Goal: Information Seeking & Learning: Stay updated

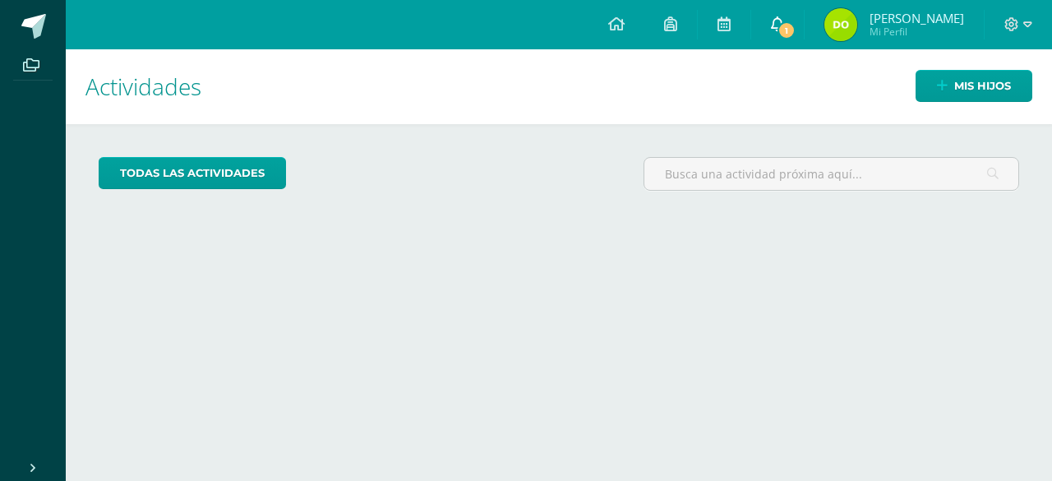
click at [782, 37] on link "1" at bounding box center [777, 24] width 53 height 49
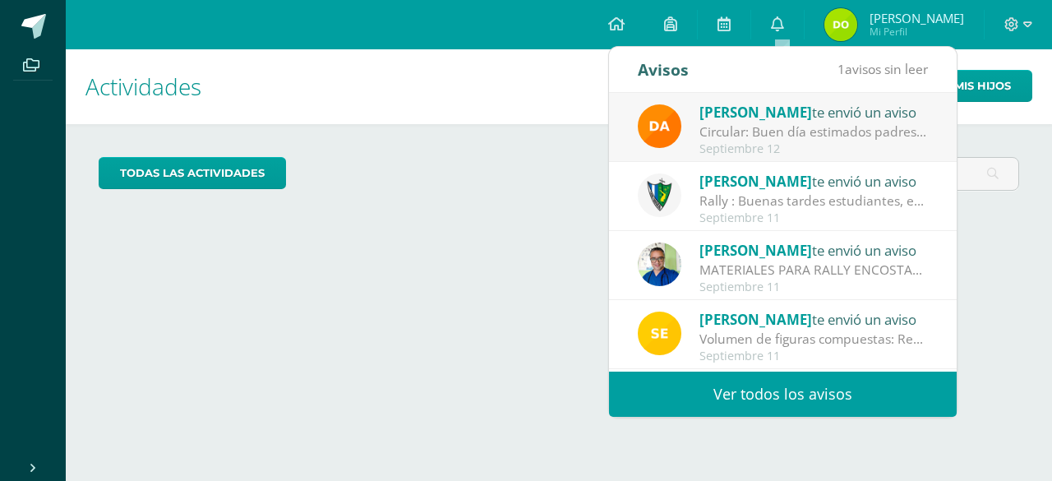
click at [718, 389] on link "Ver todos los avisos" at bounding box center [783, 393] width 348 height 45
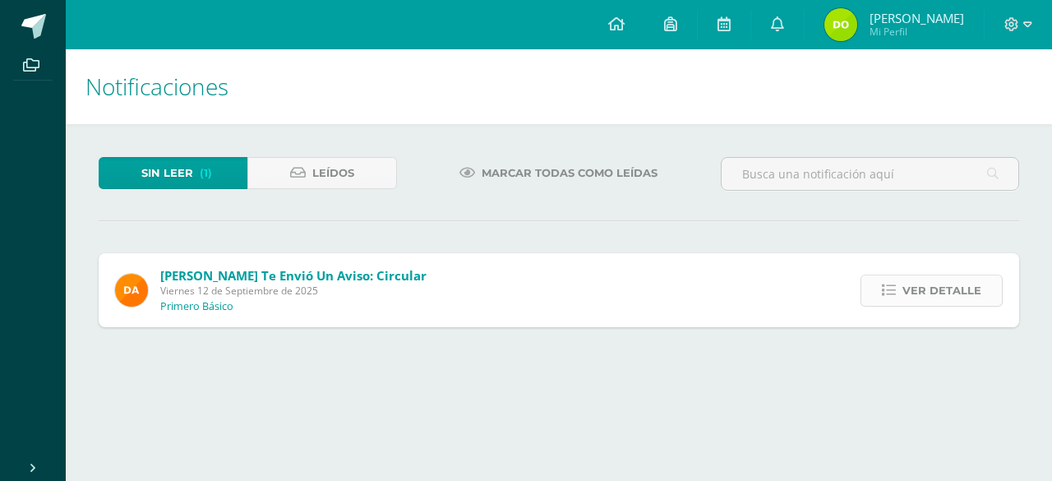
click at [926, 293] on span "Ver detalle" at bounding box center [941, 290] width 79 height 30
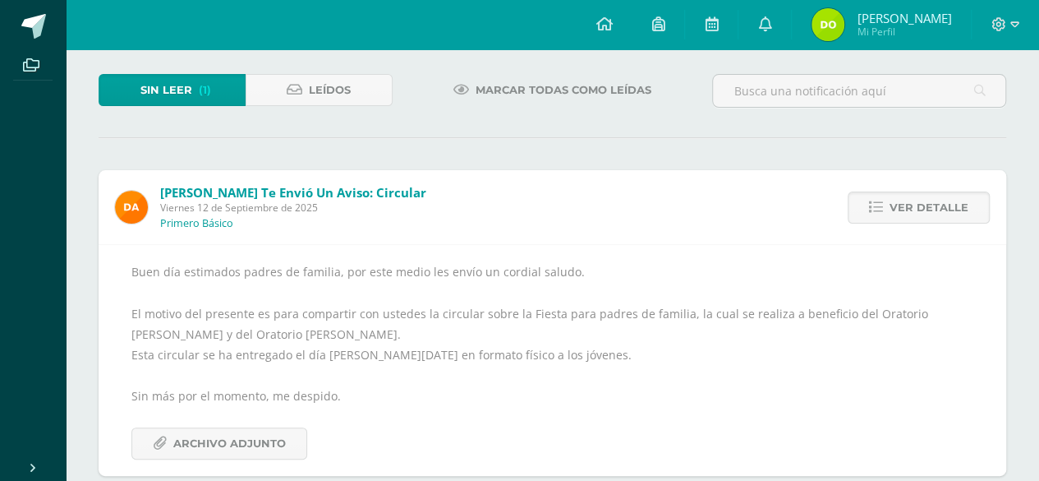
scroll to position [108, 0]
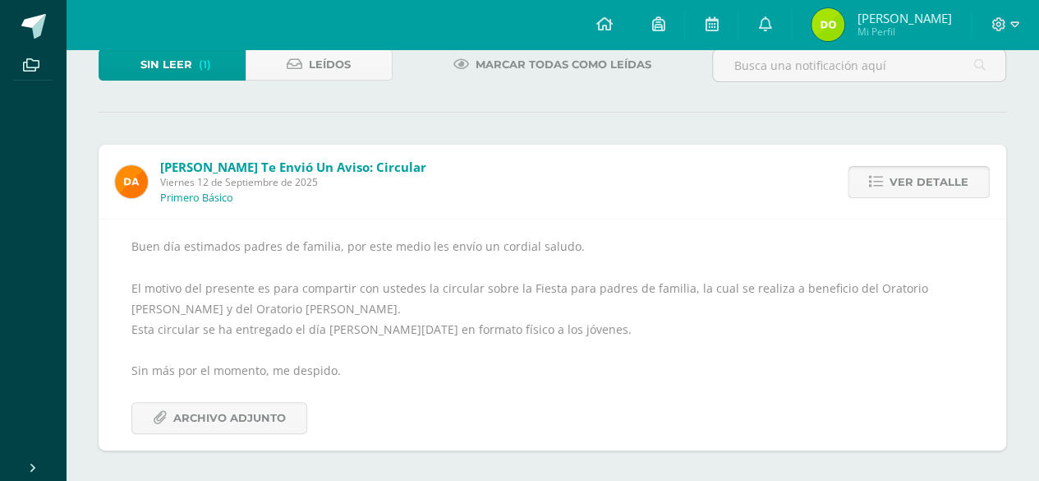
click at [894, 177] on span "Ver detalle" at bounding box center [929, 182] width 79 height 30
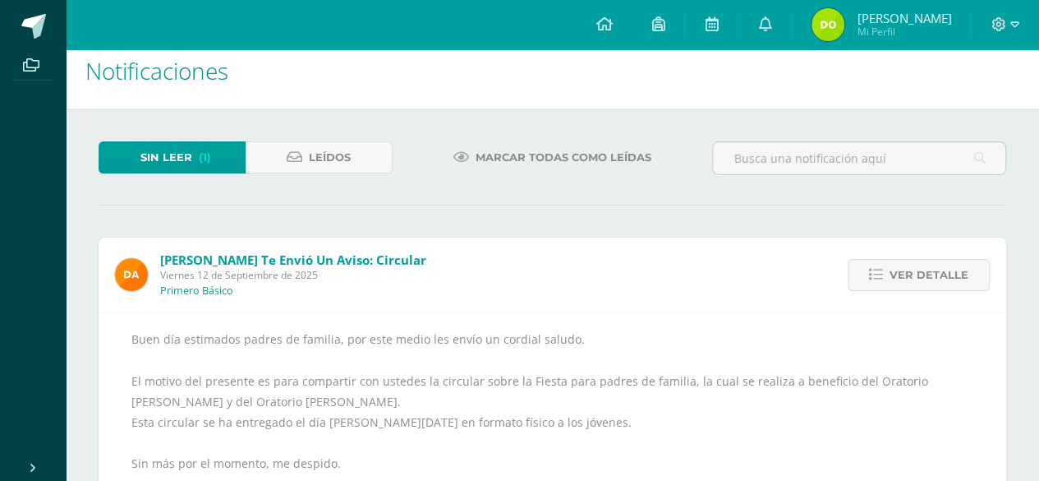
scroll to position [0, 0]
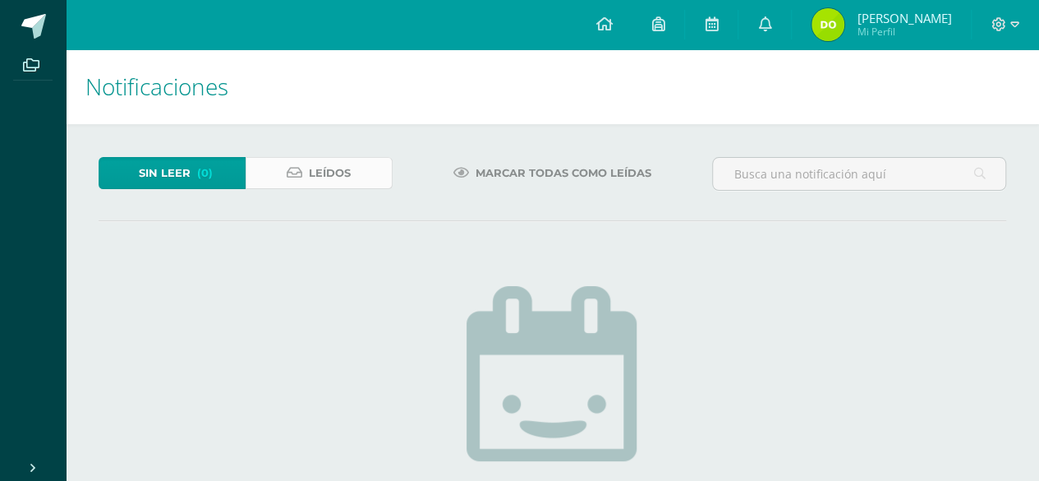
click at [320, 173] on span "Leídos" at bounding box center [330, 173] width 42 height 30
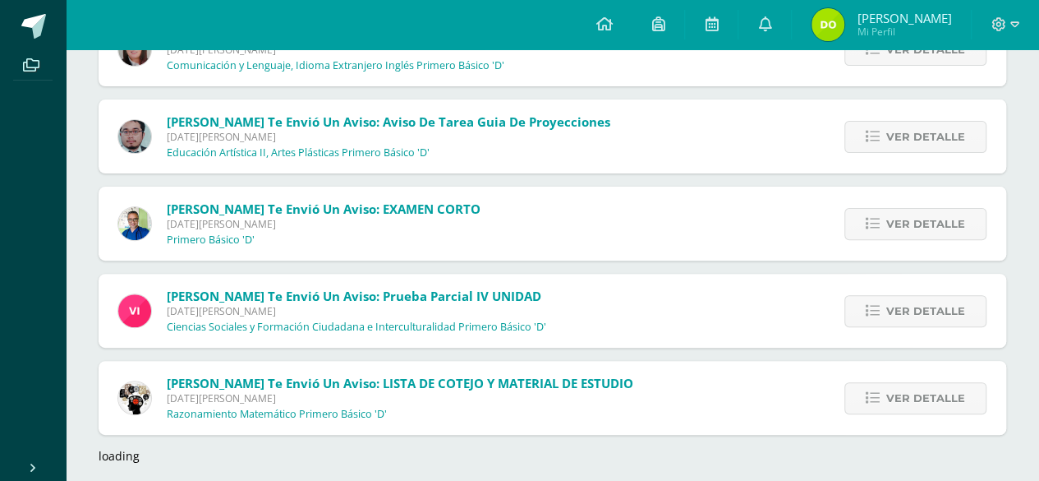
scroll to position [3303, 0]
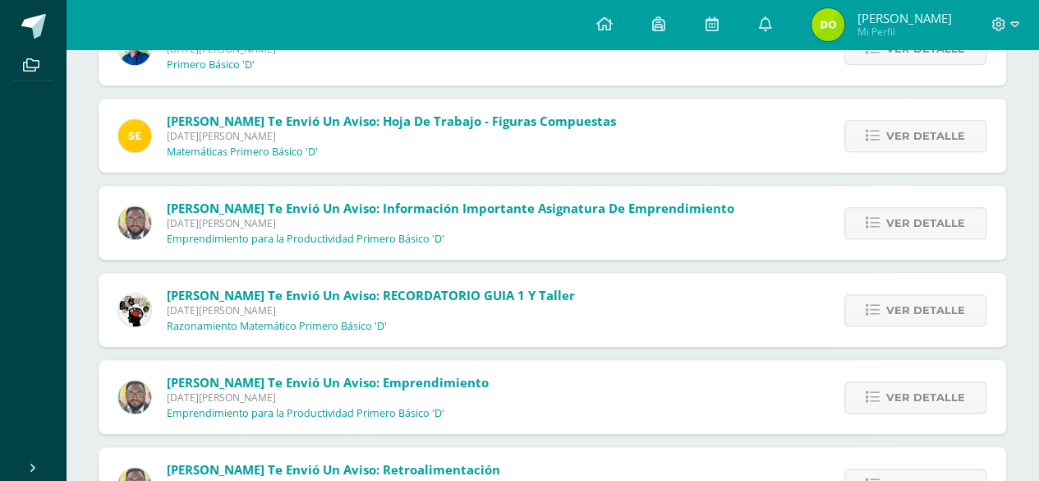
scroll to position [3732, 0]
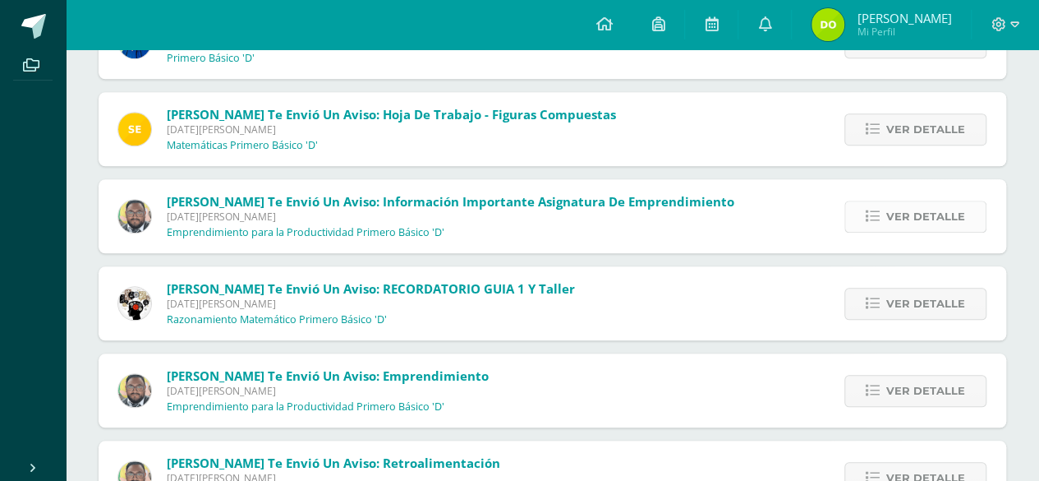
click at [938, 209] on span "Ver detalle" at bounding box center [926, 216] width 79 height 30
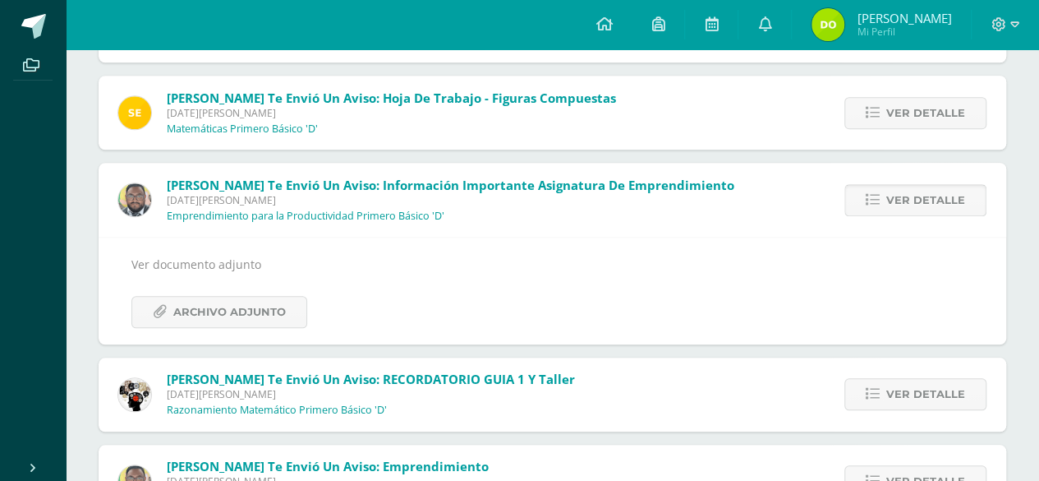
scroll to position [3747, 0]
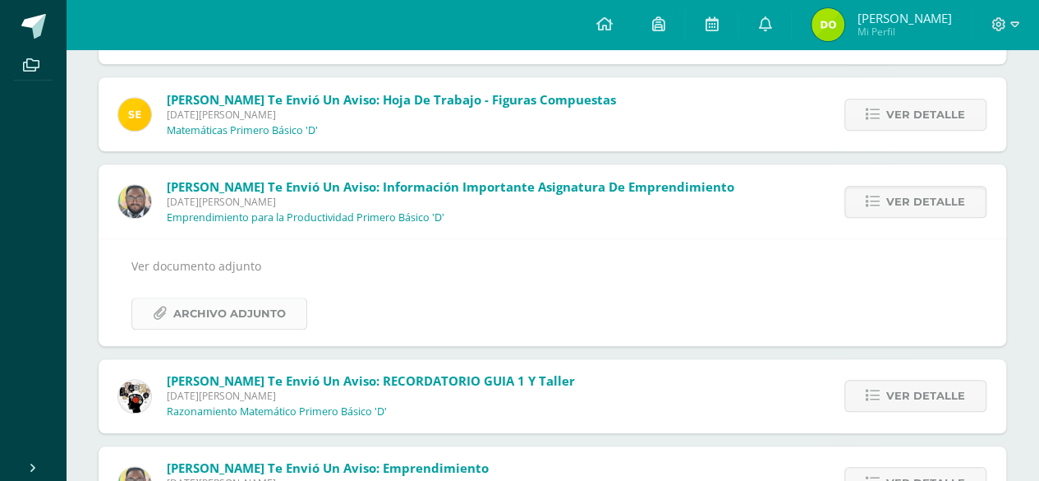
click at [269, 300] on span "Archivo Adjunto" at bounding box center [229, 313] width 113 height 30
